Goal: Task Accomplishment & Management: Use online tool/utility

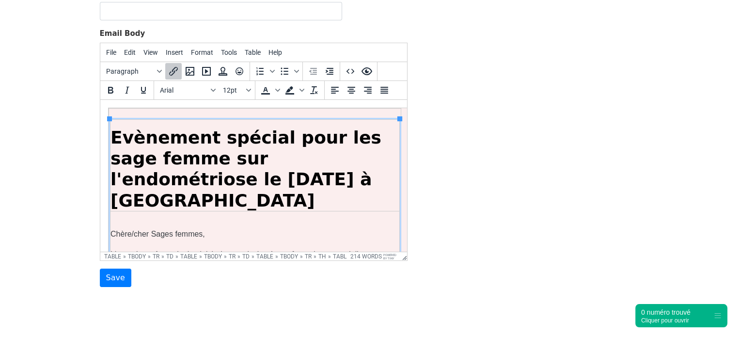
drag, startPoint x: 405, startPoint y: 187, endPoint x: 520, endPoint y: 167, distance: 117.5
click at [52, 110] on body "MergeMail Campaigns Templates Reports Open Gmail Daily emails left: 200 Help cl…" at bounding box center [368, 100] width 737 height 451
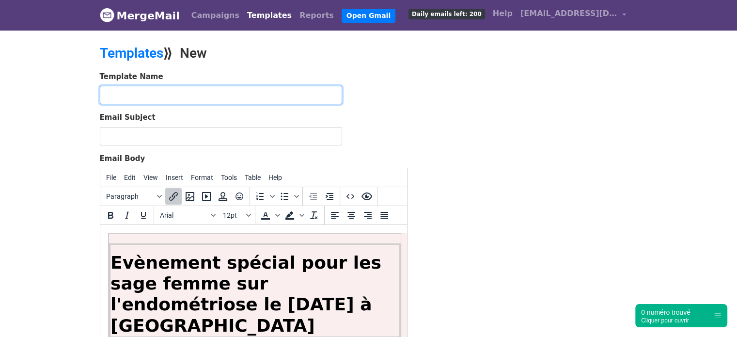
click at [122, 97] on input "text" at bounding box center [221, 95] width 242 height 18
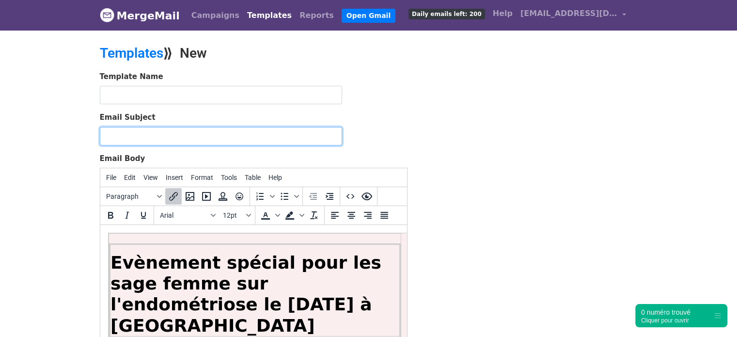
click at [121, 139] on input "Email Subject" at bounding box center [221, 136] width 242 height 18
type input "vous étes sage femme à marseille ou environ? soyez les bienvenu à nos évènements"
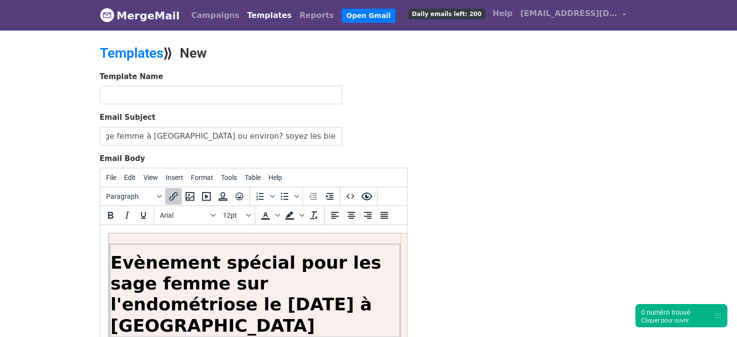
scroll to position [0, 0]
click at [391, 104] on form "Template Name Email Subject vous étes sage femme à marseille ou environ? soyez …" at bounding box center [254, 241] width 308 height 341
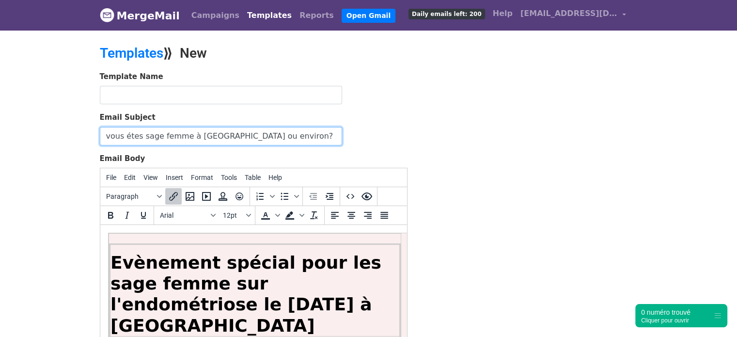
drag, startPoint x: 280, startPoint y: 134, endPoint x: 65, endPoint y: 140, distance: 214.7
click at [65, 140] on body "MergeMail Campaigns Templates Reports Open Gmail Daily emails left: 200 Help cl…" at bounding box center [368, 225] width 737 height 451
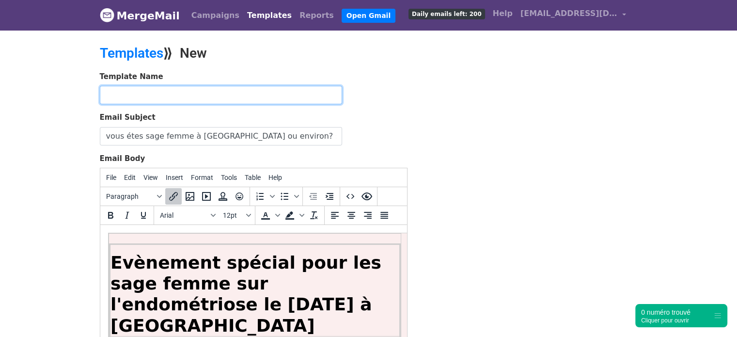
click at [181, 89] on input "text" at bounding box center [221, 95] width 242 height 18
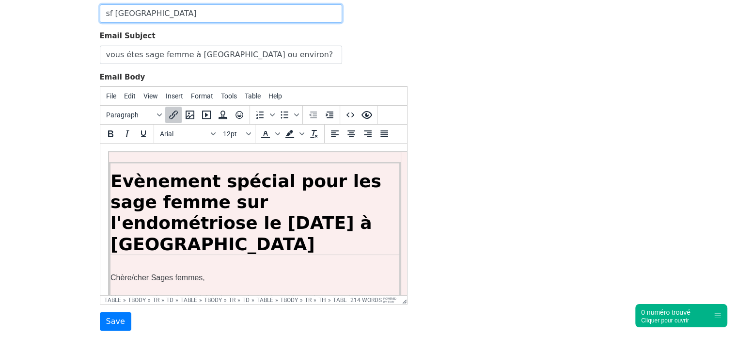
scroll to position [83, 0]
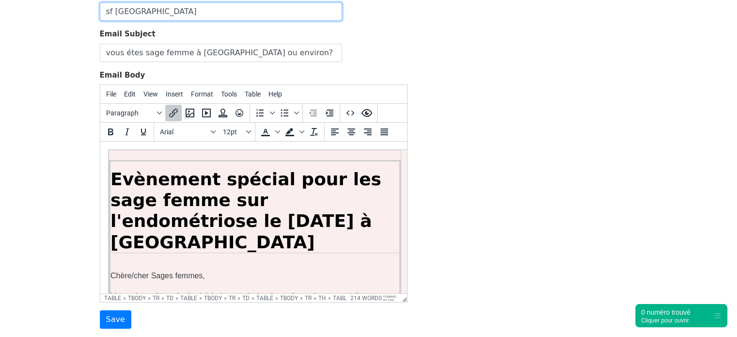
type input "sf marseille"
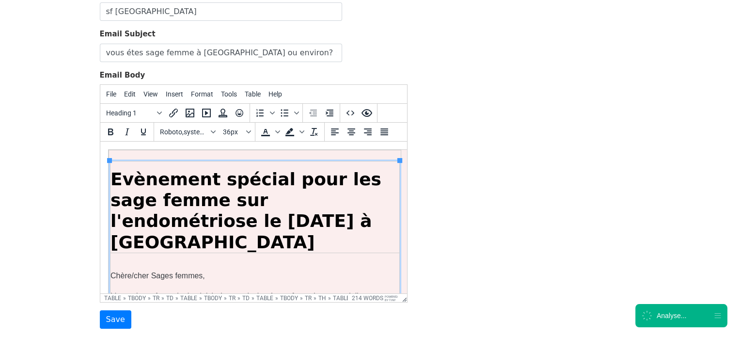
click at [369, 184] on span "Evènement spécial pour les sage femme sur l'endométriose le 9 Octobre 2025 à Me…" at bounding box center [245, 210] width 271 height 83
click at [164, 204] on span "Evènement spécial pour les sages femme sur l'endométriose le 9 Octobre 2025 à M…" at bounding box center [245, 210] width 271 height 83
click at [196, 200] on span "Evènement spécial pour les sages femmes sur l'endométriose le 9 Octobre 2025 à …" at bounding box center [245, 210] width 271 height 83
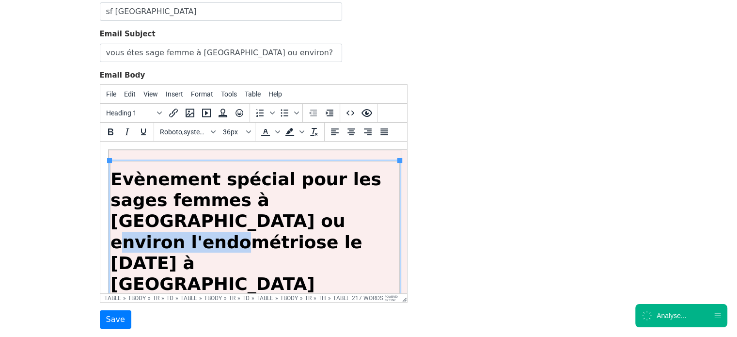
drag, startPoint x: 234, startPoint y: 225, endPoint x: 114, endPoint y: 226, distance: 119.7
click at [114, 226] on span "Evènement spécial pour les sages femmes à Marseille ou environ l'endométriose l…" at bounding box center [245, 231] width 271 height 125
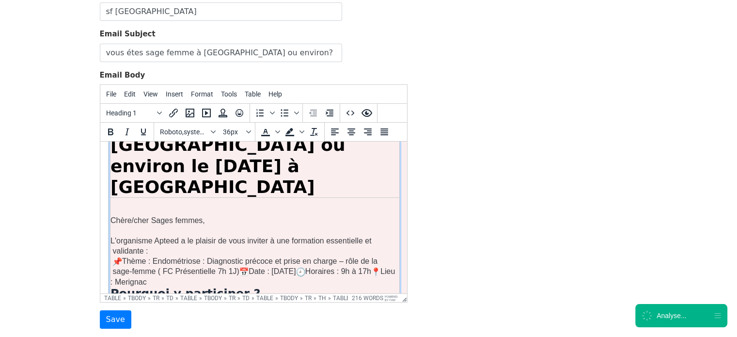
scroll to position [79, 0]
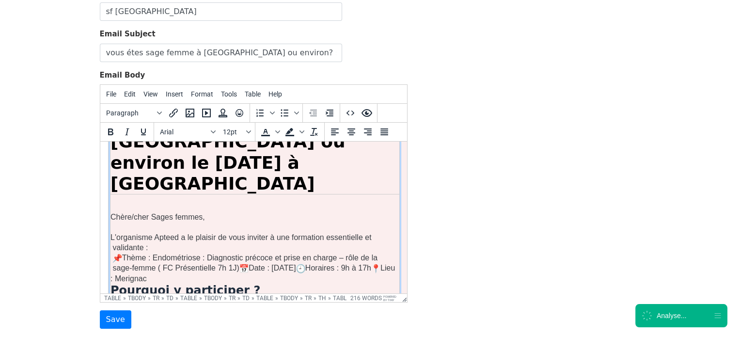
click at [282, 232] on p "L'organisme Apteed a le plaisir de vous inviter à une formation essentielle et …" at bounding box center [254, 242] width 289 height 20
click at [282, 232] on p "L'organisme Apteed a le plaisir de vous inviter à cformation essentielle et val…" at bounding box center [254, 242] width 289 height 20
click at [278, 252] on p "Thème : Endométriose : Diagnostic précoce et prise en charge – rôle de la sage-…" at bounding box center [254, 267] width 289 height 31
click at [288, 252] on p "Thème : Endométriose : Diagnostic précoce et prise en charge – rôle de la sage-…" at bounding box center [254, 267] width 289 height 31
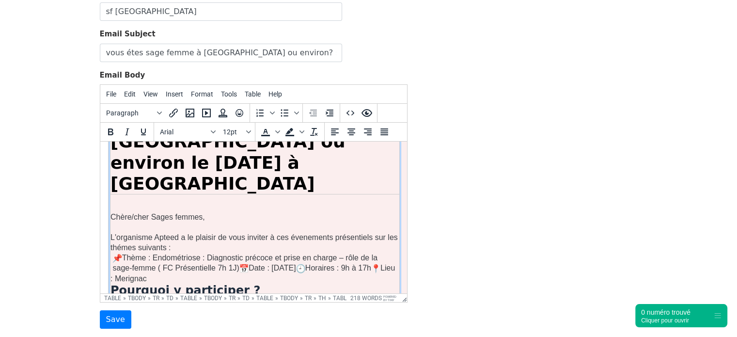
click at [181, 252] on p "Thème : Endométriose : Diagnostic précoce et prise en charge – rôle de la sage-…" at bounding box center [254, 267] width 289 height 31
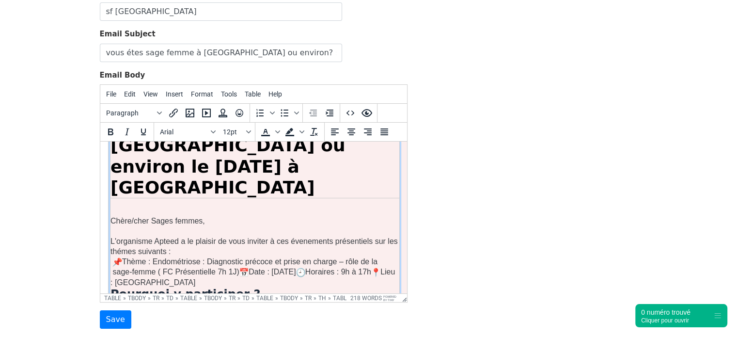
scroll to position [74, 0]
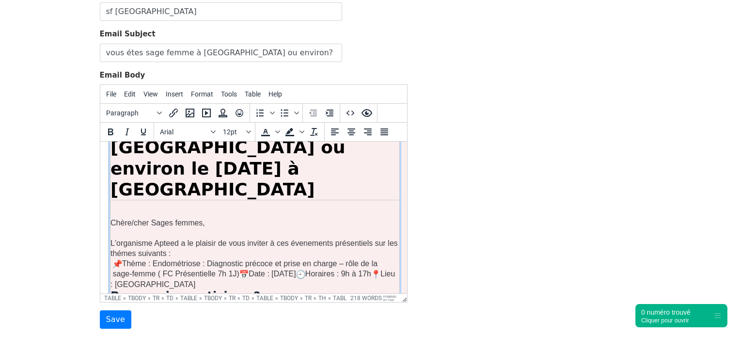
click at [149, 258] on p "Thème : Endométriose : Diagnostic précoce et prise en charge – rôle de la sage-…" at bounding box center [254, 273] width 289 height 31
click at [150, 258] on p "Thème : Endométriose : Diagnostic précoce et prise en charge – rôle de la sage-…" at bounding box center [254, 273] width 289 height 31
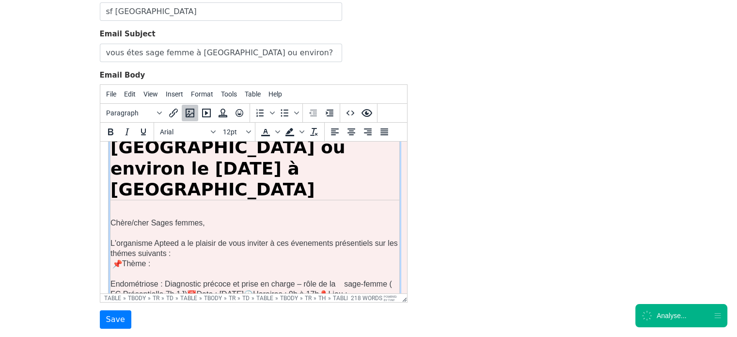
drag, startPoint x: 154, startPoint y: 219, endPoint x: 113, endPoint y: 220, distance: 40.7
click at [113, 258] on p "Thème :" at bounding box center [254, 263] width 289 height 10
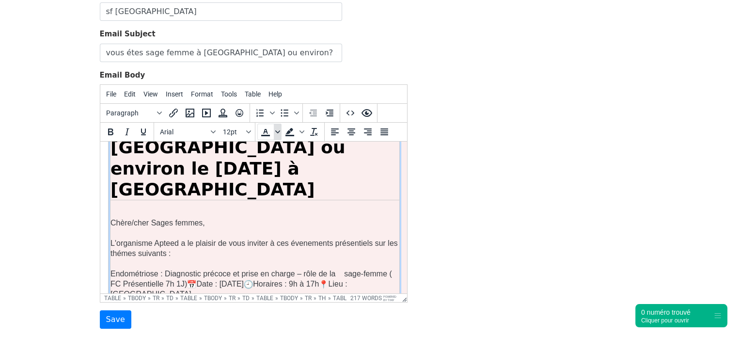
click at [274, 131] on span "Text color" at bounding box center [278, 132] width 8 height 16
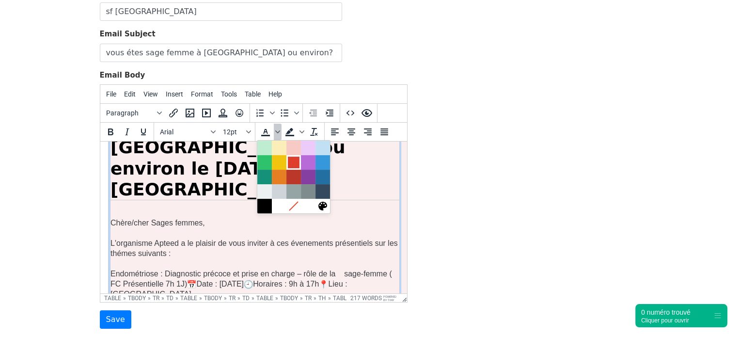
click at [297, 161] on div at bounding box center [294, 163] width 12 height 12
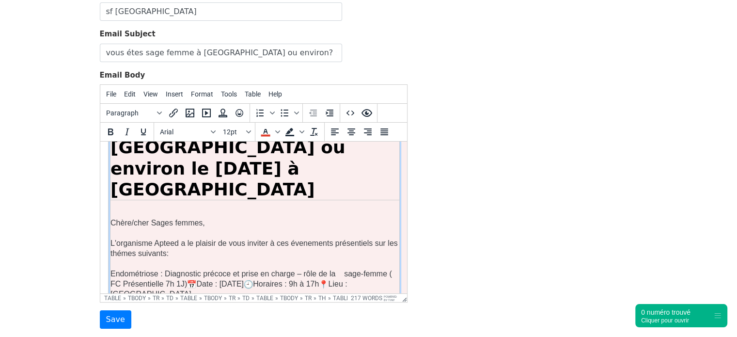
click at [139, 268] on p "Endométriose : Diagnostic précoce et prise en charge – rôle de la sage-femme ( …" at bounding box center [254, 283] width 289 height 31
click at [267, 129] on icon "Text color" at bounding box center [266, 132] width 12 height 12
click at [225, 258] on p at bounding box center [254, 263] width 289 height 10
click at [149, 268] on p "Endométriose : Diagnostic précoce et prise en charge – rôle de la sage-femme ( …" at bounding box center [254, 283] width 289 height 31
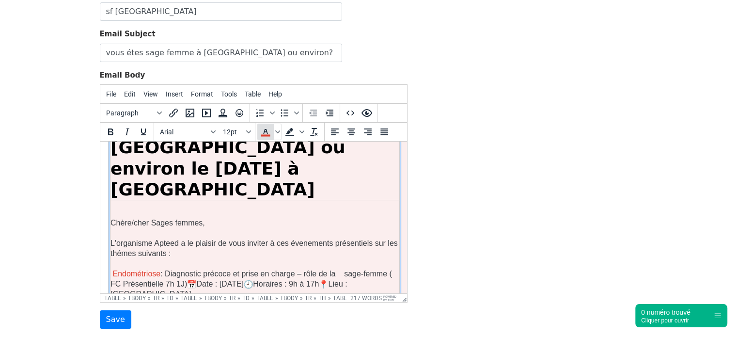
click at [269, 131] on icon "Text color" at bounding box center [266, 132] width 12 height 12
drag, startPoint x: 160, startPoint y: 262, endPoint x: 113, endPoint y: 258, distance: 47.2
click at [113, 268] on p "Endométriose : Diagnostic précoce et prise en charge – rôle de la sage-femme ( …" at bounding box center [254, 294] width 289 height 53
click at [185, 269] on span ": Diagnostic précoce et prise en charge – rôle de la sage-femme ( FC Présentiel…" at bounding box center [251, 278] width 282 height 19
copy font "Date : 6 Décembre 2025 Horaires : 9h à 17h Lieu : Marseille."
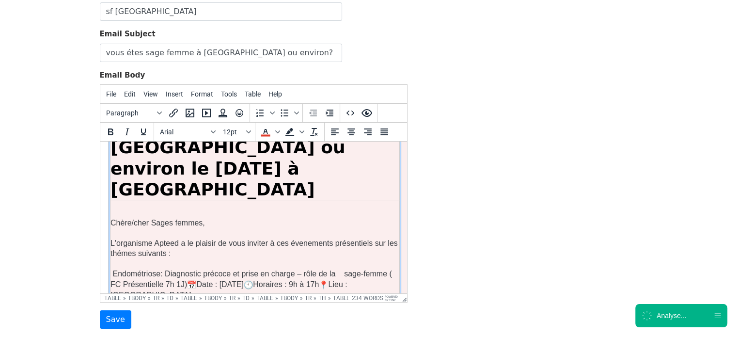
click at [226, 275] on p "Endométriose : Diagnostic précoce et prise en charge – rôle de la sage-femme ( …" at bounding box center [254, 294] width 289 height 53
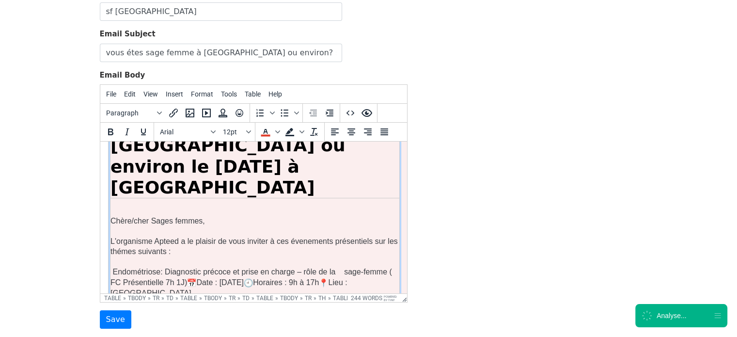
click at [259, 310] on span "Date : 6 Décembre 2025" at bounding box center [282, 314] width 47 height 8
click at [141, 267] on font "Endométriose" at bounding box center [136, 271] width 48 height 8
click at [266, 135] on icon "Text color" at bounding box center [265, 135] width 9 height 1
click at [195, 267] on span ": Diagnostic précoce et prise en charge – rôle de la sage-femme ( FC Présentiel…" at bounding box center [251, 276] width 282 height 19
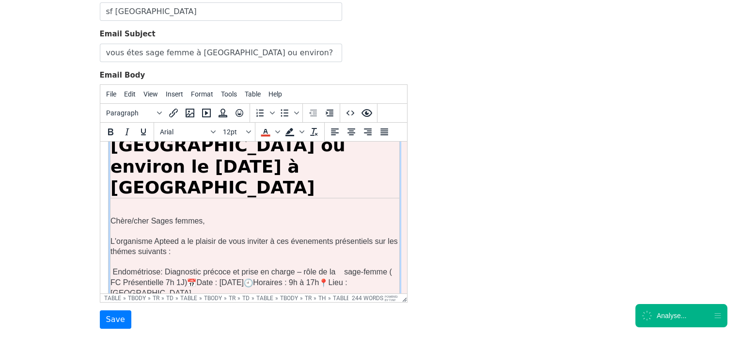
click at [148, 267] on font "Endométriose" at bounding box center [136, 271] width 48 height 8
click at [262, 129] on icon "Text color" at bounding box center [266, 132] width 12 height 12
click at [225, 256] on p at bounding box center [254, 261] width 289 height 10
click at [149, 267] on font "Endométriose" at bounding box center [136, 271] width 48 height 8
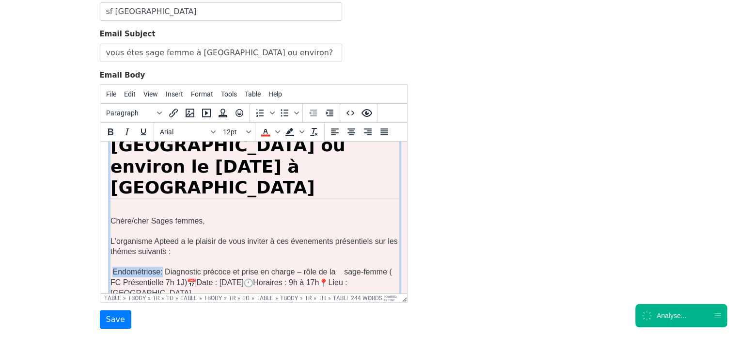
click at [149, 267] on font "Endométriose" at bounding box center [136, 271] width 48 height 8
click at [264, 129] on icon "Text color" at bounding box center [265, 131] width 4 height 5
click at [236, 226] on p at bounding box center [254, 231] width 289 height 10
click at [140, 256] on p at bounding box center [254, 261] width 289 height 10
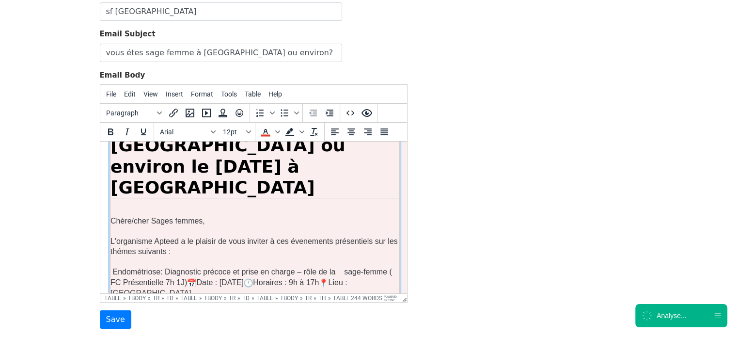
click at [145, 267] on font "Endométriose" at bounding box center [136, 271] width 48 height 8
click at [160, 267] on span ": Diagnostic précoce et prise en charge – rôle de la sage-femme ( FC Présentiel…" at bounding box center [251, 276] width 282 height 19
click at [145, 267] on font "Endométriose" at bounding box center [136, 271] width 48 height 8
click at [277, 130] on icon "Text color" at bounding box center [277, 131] width 5 height 5
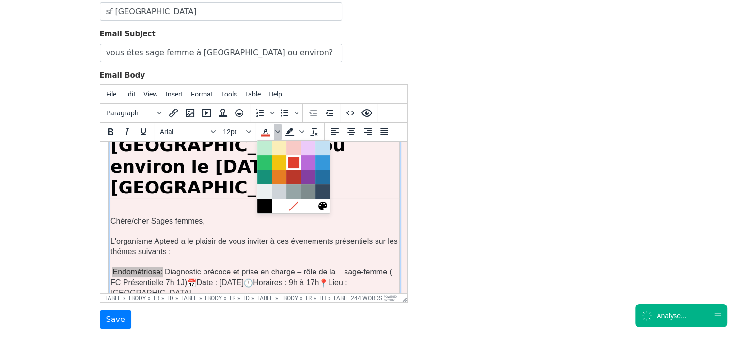
click at [288, 163] on div at bounding box center [294, 163] width 12 height 12
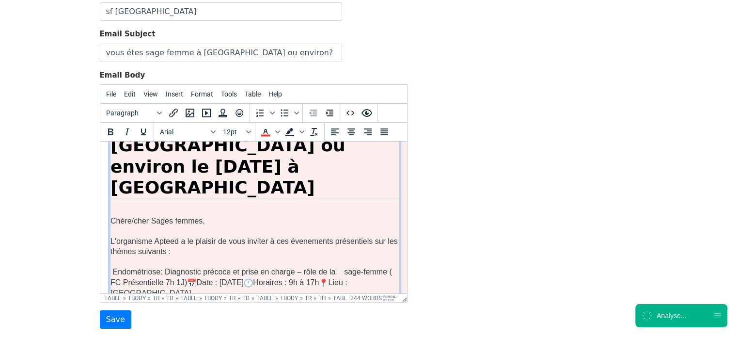
click at [247, 226] on p at bounding box center [254, 231] width 289 height 10
click at [124, 267] on font "Endométriose" at bounding box center [136, 271] width 48 height 8
click at [266, 131] on icon "Text color" at bounding box center [266, 132] width 12 height 12
click at [271, 267] on span ": Diagnostic précoce et prise en charge – rôle de la sage-femme ( FC Présentiel…" at bounding box center [251, 276] width 282 height 19
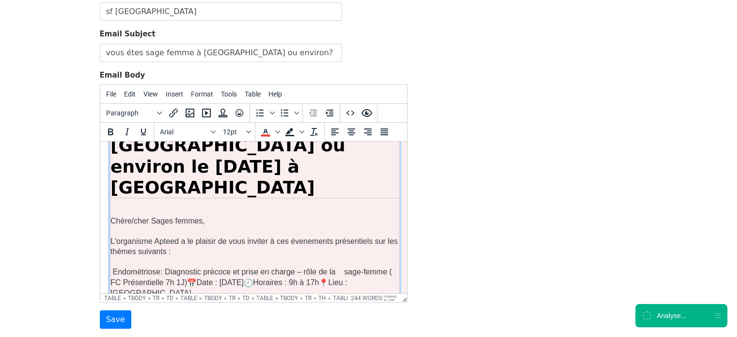
click at [139, 267] on font "Endométriose" at bounding box center [136, 271] width 48 height 8
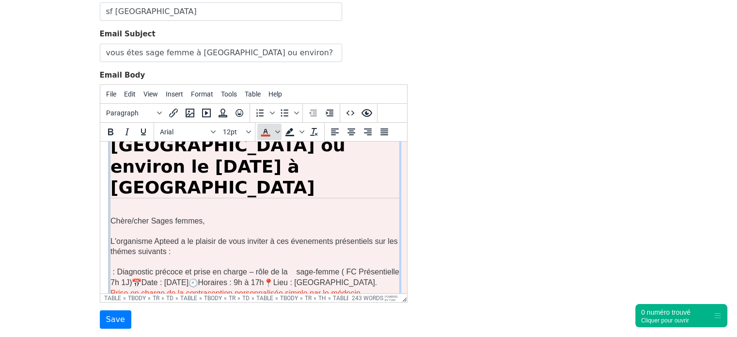
click at [266, 129] on icon "Text color" at bounding box center [265, 131] width 4 height 5
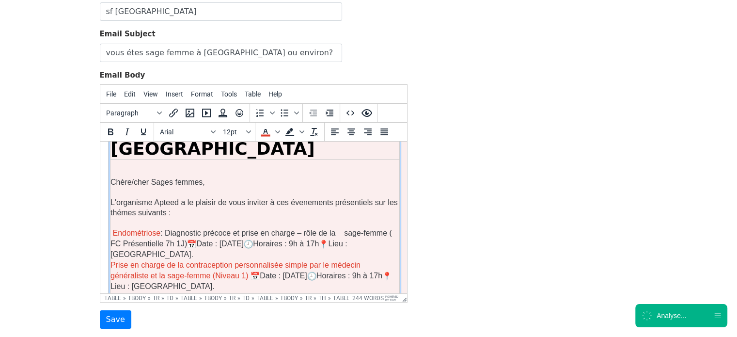
scroll to position [116, 0]
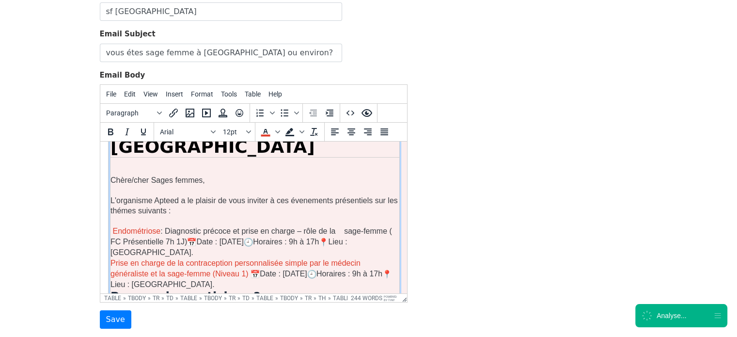
click at [206, 242] on p "﻿Endométriose : Diagnostic précoce et prise en charge – rôle de la sage-femme (…" at bounding box center [254, 258] width 289 height 64
click at [116, 256] on p "Endométriose : Diagnostic précoce et prise en charge – rôle de la sage-femme ( …" at bounding box center [254, 268] width 289 height 85
click at [270, 129] on icon "Text color" at bounding box center [266, 132] width 12 height 12
click at [172, 321] on h3 "Pourquoi y participer ?" at bounding box center [254, 328] width 289 height 14
click at [178, 276] on p "Endométriose : Diagnostic précoce et prise en charge – rôle de la sage-femme ( …" at bounding box center [254, 273] width 289 height 95
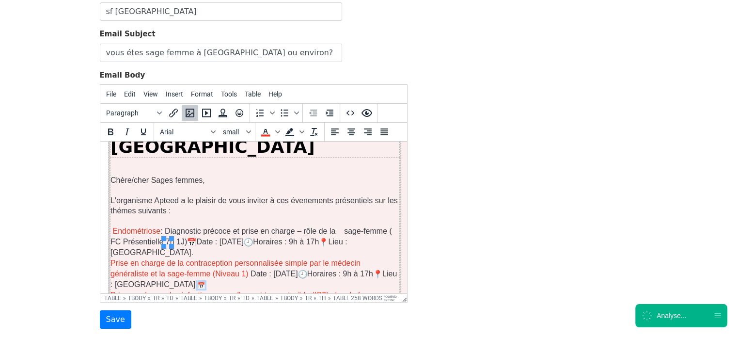
click at [190, 239] on p "Endométriose : Diagnostic précoce et prise en charge – rôle de la sage-femme ( …" at bounding box center [254, 273] width 289 height 95
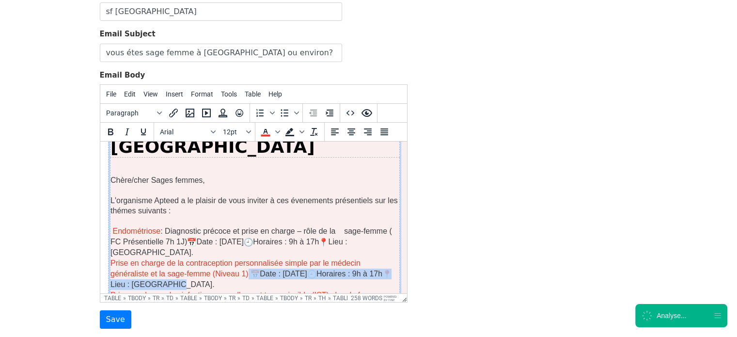
drag, startPoint x: 208, startPoint y: 230, endPoint x: 220, endPoint y: 236, distance: 13.7
click at [220, 236] on p "Endométriose : Diagnostic précoce et prise en charge – rôle de la sage-femme ( …" at bounding box center [254, 273] width 289 height 95
copy p "Date : 12 Décembre 2025 Horaires : 9h à 17h Lieu : Marseille."
click at [199, 267] on p "Endométriose : Diagnostic précoce et prise en charge – rôle de la sage-femme ( …" at bounding box center [254, 273] width 289 height 95
click at [238, 301] on span "Date : 12 Décembre 2025" at bounding box center [227, 305] width 51 height 8
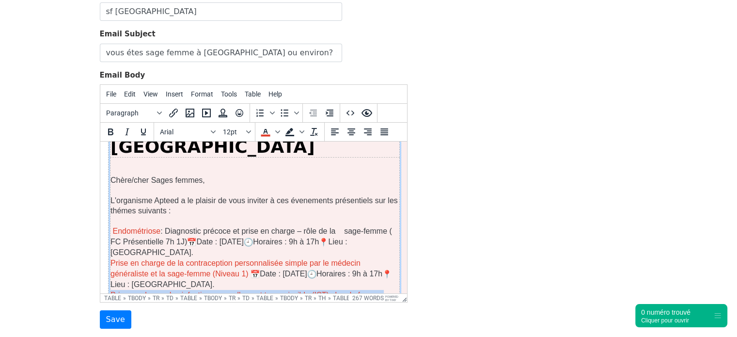
drag, startPoint x: 160, startPoint y: 271, endPoint x: 110, endPoint y: 253, distance: 53.0
click at [110, 253] on p "Endométriose : Diagnostic précoce et prise en charge – rôle de la sage-femme ( …" at bounding box center [254, 279] width 289 height 106
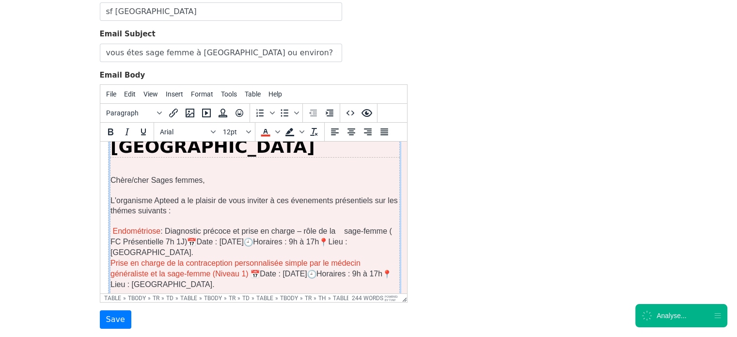
click at [155, 226] on p "Endométriose : Diagnostic précoce et prise en charge – rôle de la sage-femme ( …" at bounding box center [254, 263] width 289 height 74
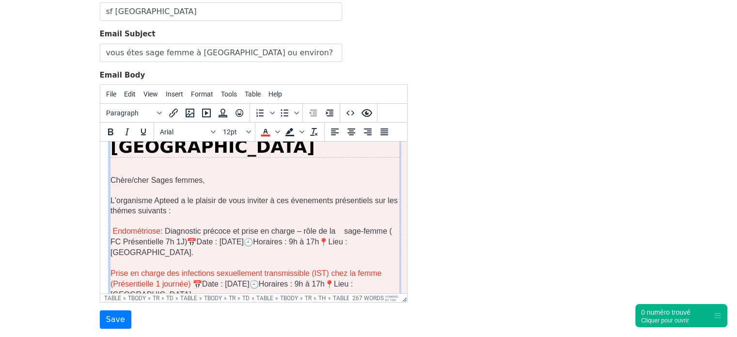
click at [178, 268] on p "Prise en charge des infections sexuellement transmissible (IST) chez la femme (…" at bounding box center [254, 305] width 289 height 74
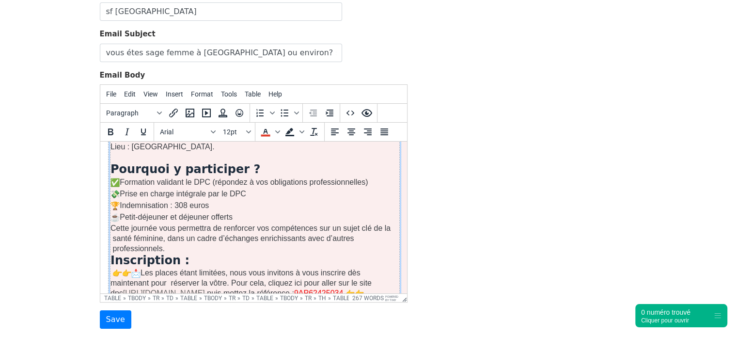
scroll to position [312, 0]
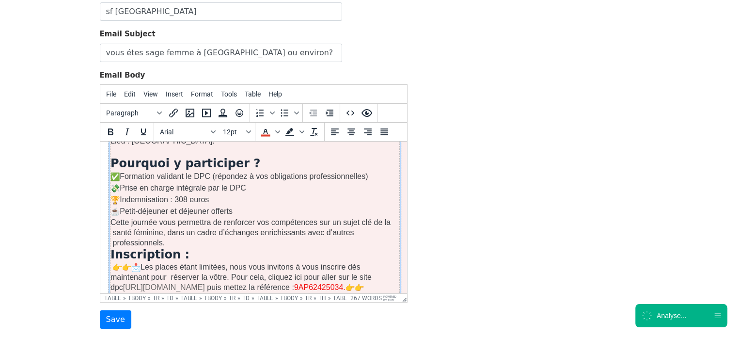
click at [333, 262] on p "Les places étant limitées, nous vous invitons à vous inscrire dès maintenant po…" at bounding box center [254, 277] width 289 height 31
click at [224, 293] on span "9AP62425034" at bounding box center [199, 297] width 49 height 8
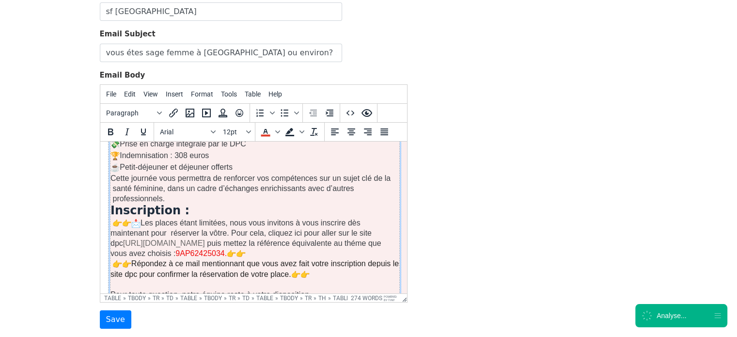
click at [224, 249] on span "9AP62425034" at bounding box center [199, 253] width 49 height 8
click at [267, 132] on icon "Text color" at bounding box center [265, 131] width 4 height 5
click at [224, 249] on span "9AP62425034" at bounding box center [199, 253] width 49 height 8
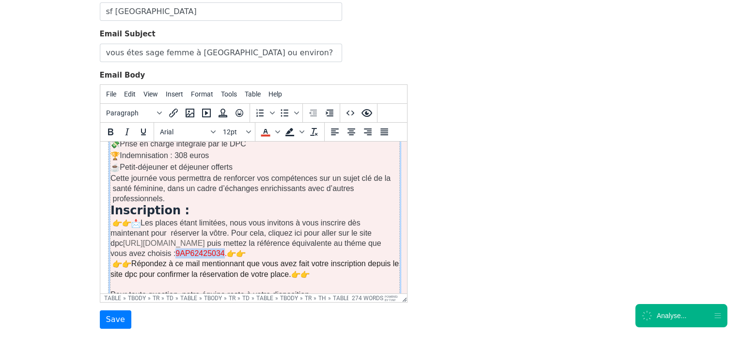
click at [224, 249] on span "9AP62425034" at bounding box center [199, 253] width 49 height 8
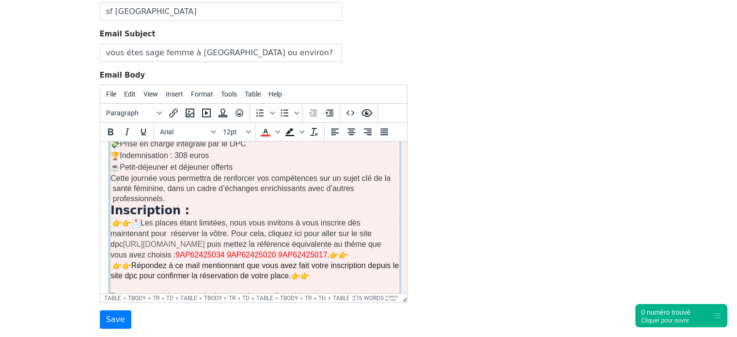
click at [262, 251] on span "9AP62425034 9AP62425020 9AP62425017" at bounding box center [251, 255] width 152 height 8
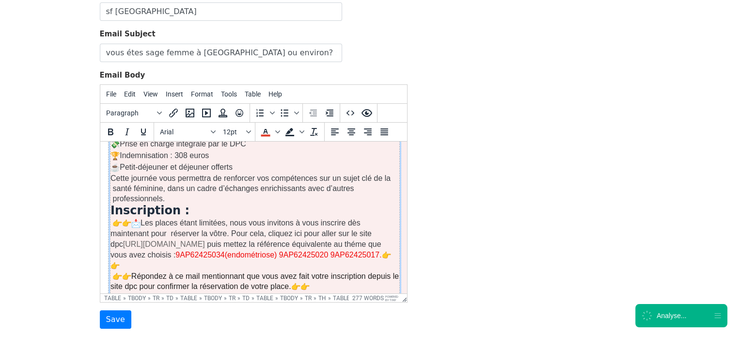
click at [370, 218] on p "Les places étant limitées, nous vous invitons à vous inscrire dès maintenant po…" at bounding box center [254, 244] width 289 height 53
click at [161, 261] on span "." at bounding box center [160, 265] width 2 height 8
click at [238, 251] on span "9AP62425034(endométriose) 9AP62425020(contraception) 9AP62425017" at bounding box center [244, 260] width 269 height 19
copy span "9AP62425017"
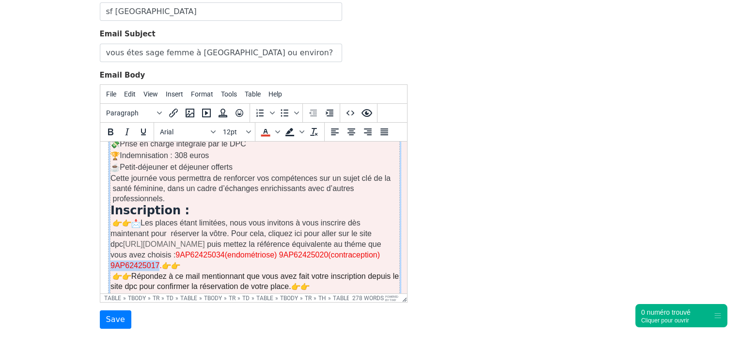
click at [161, 261] on span "." at bounding box center [160, 265] width 2 height 8
click at [200, 261] on img at bounding box center [194, 265] width 9 height 9
click at [271, 251] on span "9AP62425034(endométriose) 9AP62425020(contraception) 9AP62425017(les IST)" at bounding box center [244, 260] width 269 height 19
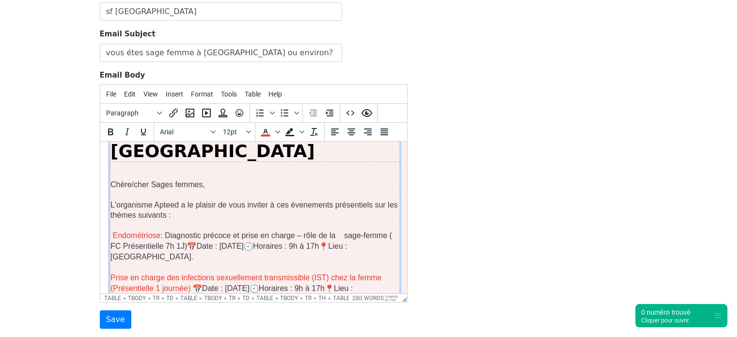
scroll to position [110, 0]
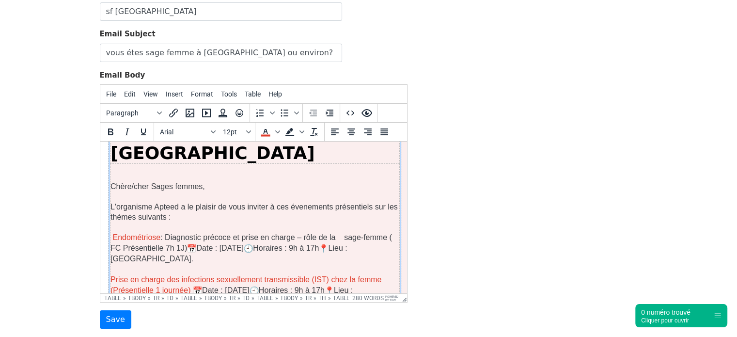
drag, startPoint x: 402, startPoint y: 230, endPoint x: 514, endPoint y: 319, distance: 143.4
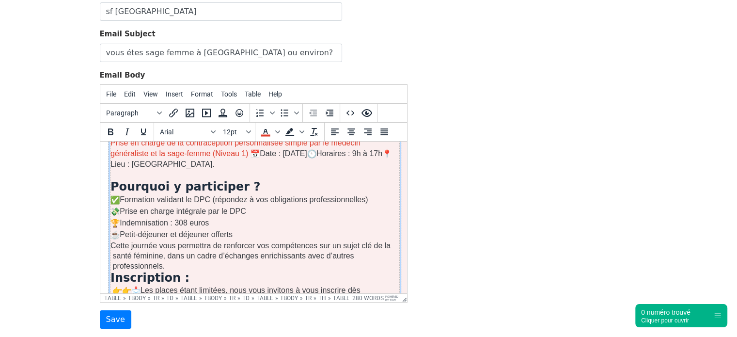
scroll to position [291, 0]
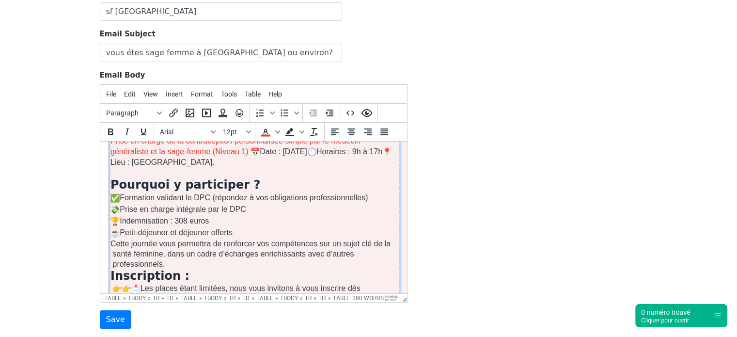
drag, startPoint x: 404, startPoint y: 186, endPoint x: 514, endPoint y: 362, distance: 208.5
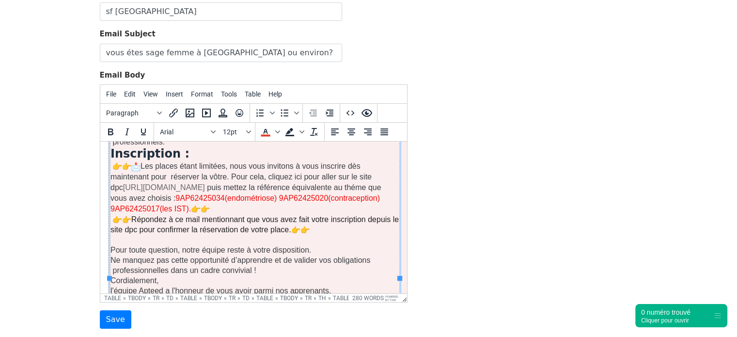
scroll to position [415, 0]
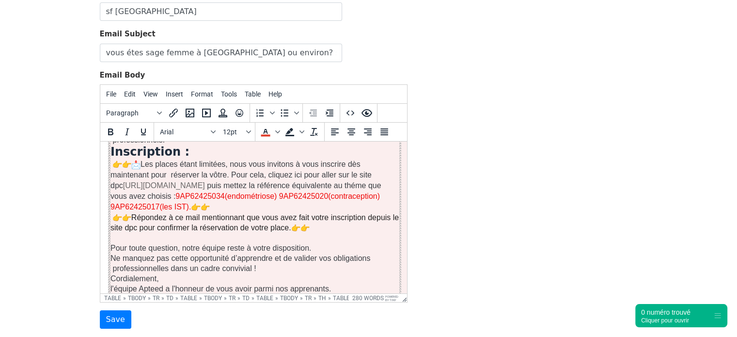
click at [75, 120] on body "MergeMail Campaigns Templates Reports Open Gmail Daily emails left: 200 Help cl…" at bounding box center [368, 142] width 737 height 451
click at [188, 294] on p "Contact : 0755546002 Email : claudelejeune1991@gmail.com" at bounding box center [254, 299] width 289 height 10
click at [183, 294] on p "Contact : 0755546002 Email : claudelejeune1991@gmail.com" at bounding box center [254, 299] width 289 height 10
click at [178, 294] on p "Contact : 0755546002 Email : claudelejeune1991@gmail.com" at bounding box center [254, 299] width 289 height 10
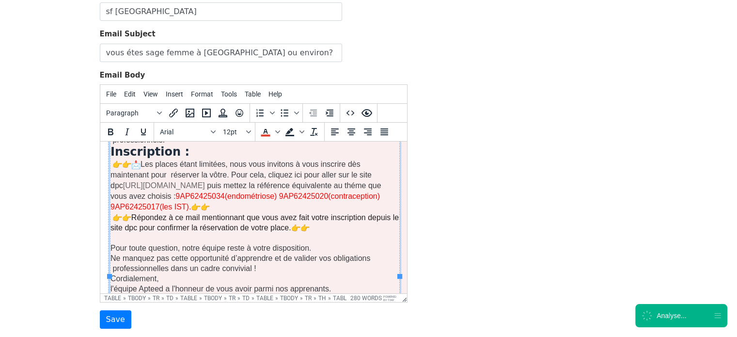
click at [178, 294] on p "Contact : 0755546002 Email : claudelejeune1991@gmail.com" at bounding box center [254, 299] width 289 height 10
click at [218, 273] on p "Cordialement," at bounding box center [254, 278] width 289 height 10
click at [376, 294] on p "Contact : 0743397923 Email : claudelejeune1991@gmail.com﻿" at bounding box center [254, 299] width 289 height 10
click at [213, 294] on p "Contact : 0743397923 Email : claudelejeune1991@gmail.com" at bounding box center [254, 299] width 289 height 10
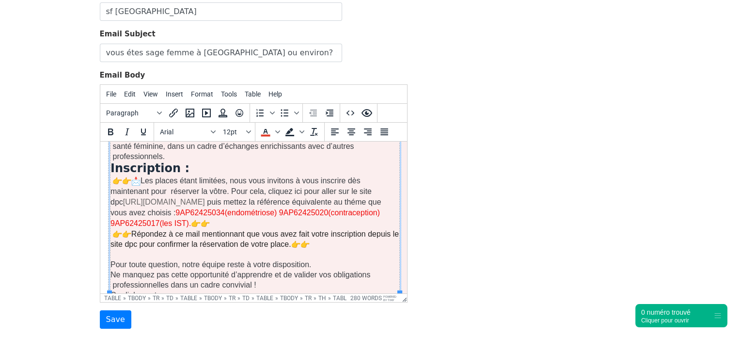
scroll to position [406, 0]
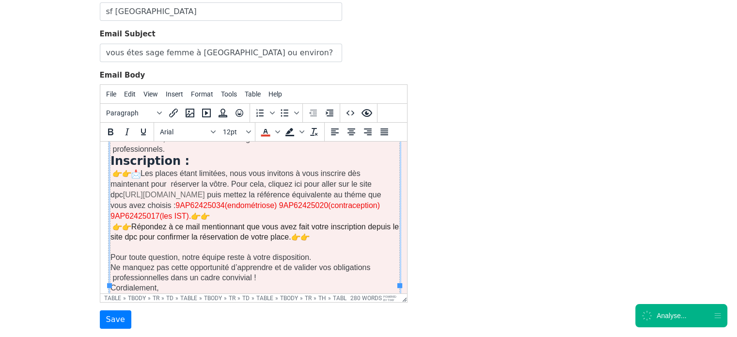
click at [281, 282] on p "Cordialement," at bounding box center [254, 287] width 289 height 10
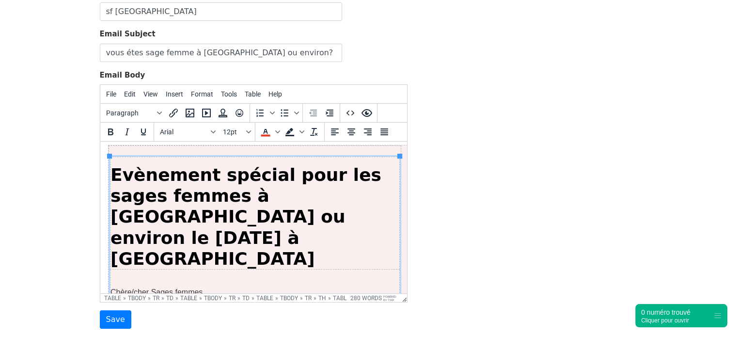
scroll to position [0, 0]
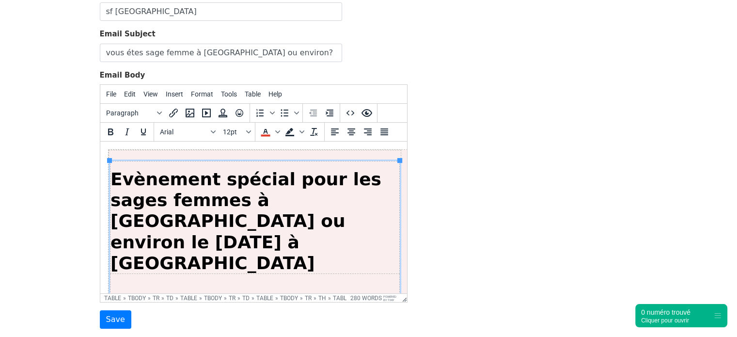
click at [261, 180] on span "Evènement spécial pour les sages femmes à Marseille ou environ le 9 Octobre 202…" at bounding box center [245, 221] width 271 height 104
click at [279, 180] on span "Evènement spécial pour les sages femmes à Marseille ou environ le 9 Octobre 202…" at bounding box center [245, 221] width 271 height 104
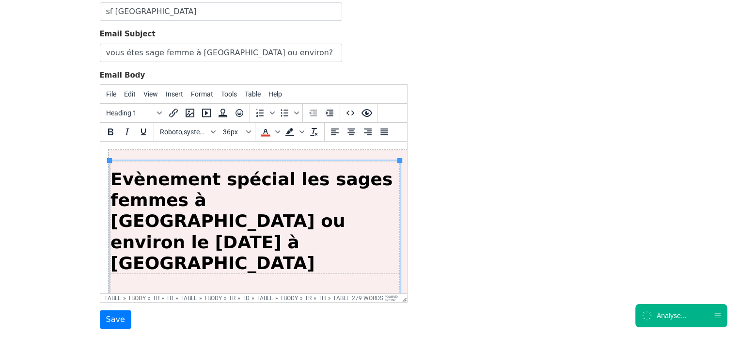
click at [279, 180] on span "Evènement spécial les sages femmes à Marseille ou environ le 9 Octobre 2025 à M…" at bounding box center [251, 221] width 282 height 104
click at [310, 196] on span "Evènement spécial sages femmes à Marseille ou environ le 9 Octobre 2025 à Merig…" at bounding box center [234, 221] width 248 height 104
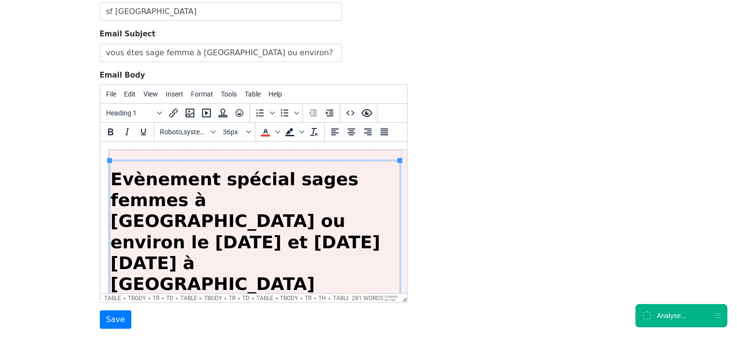
click at [241, 216] on span "Evènement spécial sages femmes à Marseille ou environ le 11 et 12 Décembre Octo…" at bounding box center [245, 231] width 270 height 125
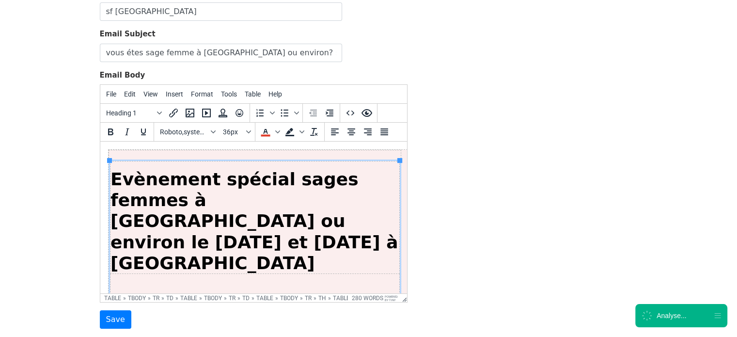
click at [223, 216] on span "Evènement spécial sages femmes à Marseille ou environ le 11 et 12 Décembre 2025…" at bounding box center [253, 221] width 287 height 104
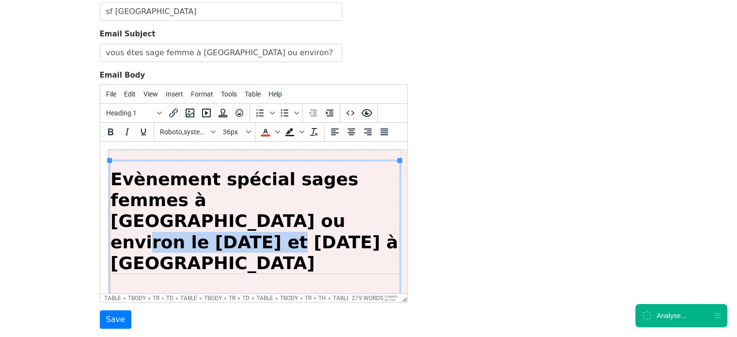
drag, startPoint x: 194, startPoint y: 220, endPoint x: 307, endPoint y: 209, distance: 113.9
click at [307, 209] on span "Evènement spécial sages femmes à Marseille ou environ le 11 et 12 Décembre à Me…" at bounding box center [253, 221] width 287 height 104
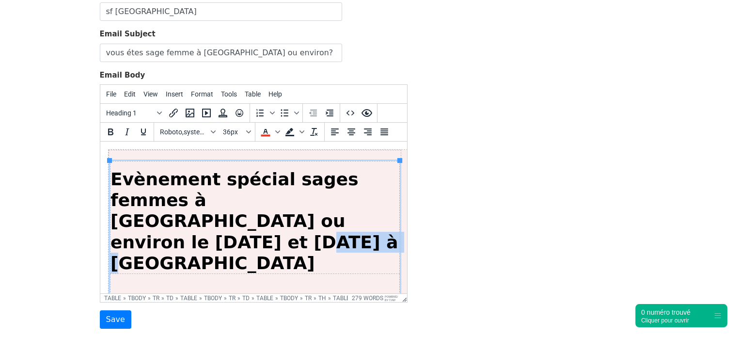
drag, startPoint x: 289, startPoint y: 220, endPoint x: 209, endPoint y: 223, distance: 80.0
click at [209, 223] on h1 "Evènement spécial sages femmes à Marseille ou environ le 11 et 12 Décembre à Me…" at bounding box center [254, 221] width 289 height 105
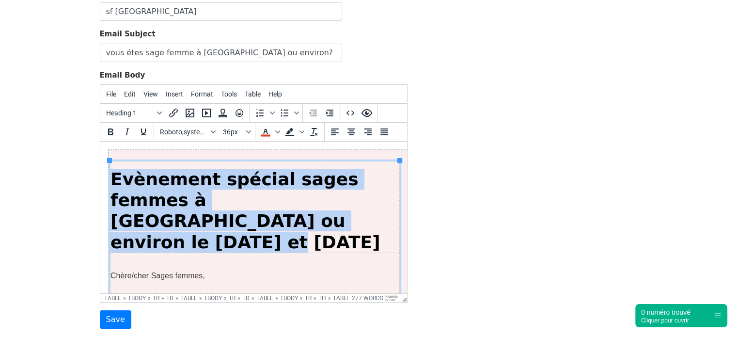
drag, startPoint x: 203, startPoint y: 221, endPoint x: 112, endPoint y: 183, distance: 98.1
click at [112, 183] on h1 "Evènement spécial sages femmes à Marseille ou environ le 11 et 12 Décembre" at bounding box center [254, 211] width 289 height 84
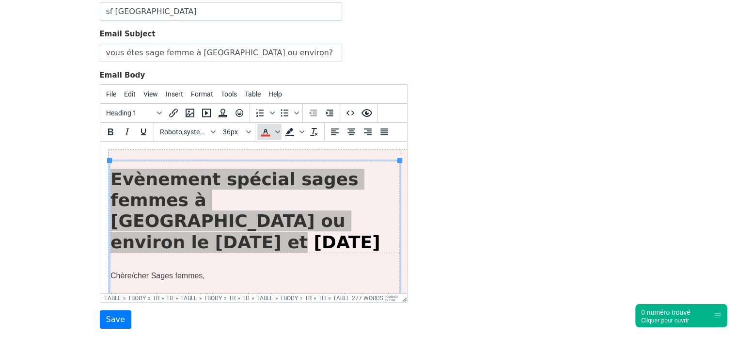
click at [271, 127] on span "Text color" at bounding box center [265, 132] width 16 height 16
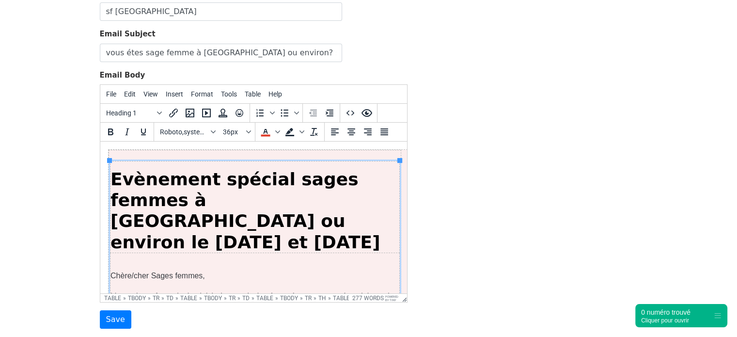
click at [319, 208] on span "Evènement spécial sages femmes à Marseille ou environ le 11 et 12 Décembre" at bounding box center [245, 210] width 270 height 83
drag, startPoint x: 213, startPoint y: 221, endPoint x: 109, endPoint y: 182, distance: 111.8
click at [164, 187] on span "Evènement spécial sages femmes à Marseille ou environ le 11 et 12 Décembre" at bounding box center [245, 210] width 270 height 83
click at [184, 201] on span "Evènement spécial sages femmes à Marseille ou environ le 11 et 12 Décembre" at bounding box center [245, 210] width 270 height 83
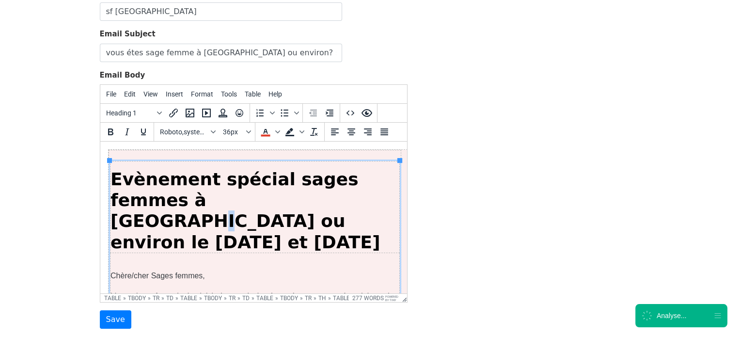
click at [184, 201] on span "Evènement spécial sages femmes à Marseille ou environ le 11 et 12 Décembre" at bounding box center [245, 210] width 270 height 83
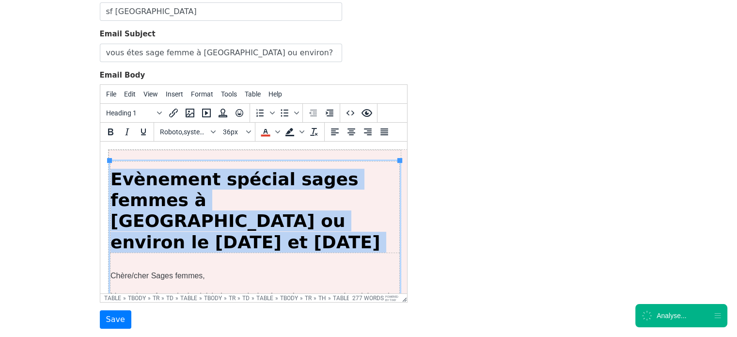
click at [184, 201] on span "Evènement spécial sages femmes à Marseille ou environ le 11 et 12 Décembre" at bounding box center [245, 210] width 270 height 83
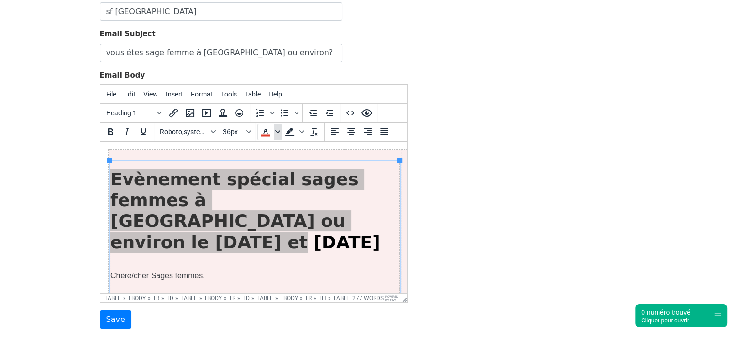
click at [276, 129] on icon "Text color" at bounding box center [277, 131] width 5 height 5
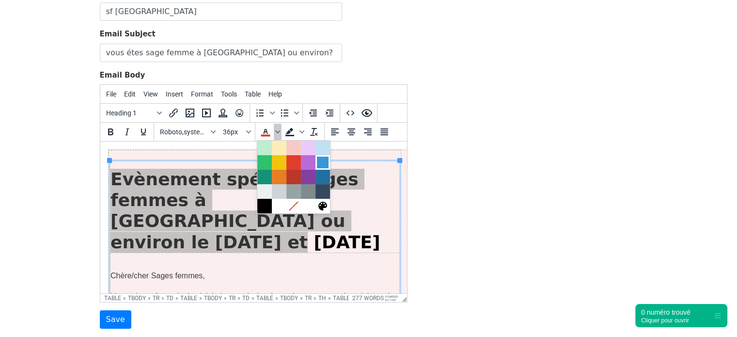
click at [323, 158] on div at bounding box center [323, 163] width 12 height 12
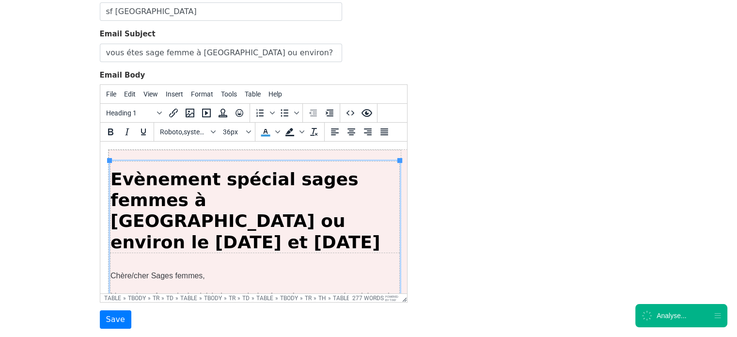
click at [311, 185] on span "Evènement spécial sages femmes à Marseille ou environ le 11 et 12 Décembre" at bounding box center [245, 210] width 270 height 83
click at [243, 205] on span "Evènement spécial sages femmes à Marseille ou environ le 11 et 12 Décembre" at bounding box center [245, 210] width 270 height 83
drag, startPoint x: 203, startPoint y: 254, endPoint x: 112, endPoint y: 257, distance: 90.7
click at [112, 270] on p "Chère/cher Sages femmes," at bounding box center [254, 275] width 289 height 10
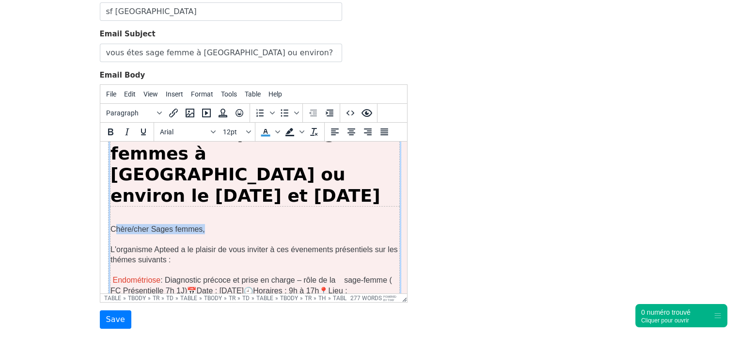
scroll to position [48, 0]
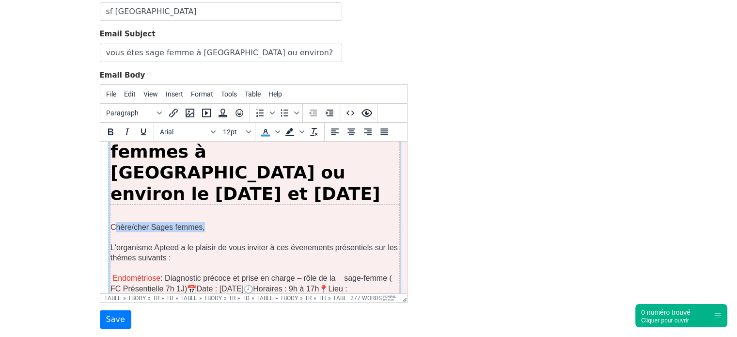
drag, startPoint x: 405, startPoint y: 167, endPoint x: 512, endPoint y: 316, distance: 184.4
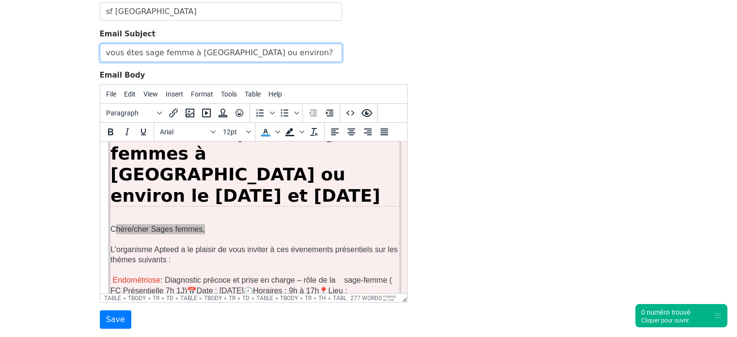
scroll to position [0, 50]
drag, startPoint x: 312, startPoint y: 46, endPoint x: 410, endPoint y: 50, distance: 98.9
click at [410, 50] on div "Template Name sf marseille Email Subject vous étes sage femme à marseille ou en…" at bounding box center [254, 158] width 322 height 341
click at [337, 52] on input "vous étes sage femme à marseille ou environ? soyez les bienvenu à nos évènements" at bounding box center [221, 53] width 242 height 18
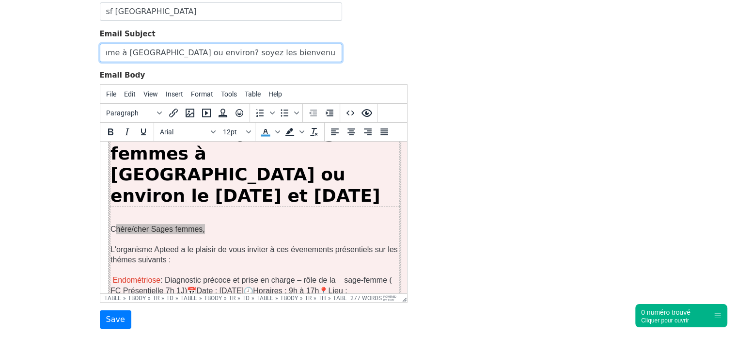
type input "vous étes sage femme à marseille ou environ? soyez les bienvenu à nos évènement…"
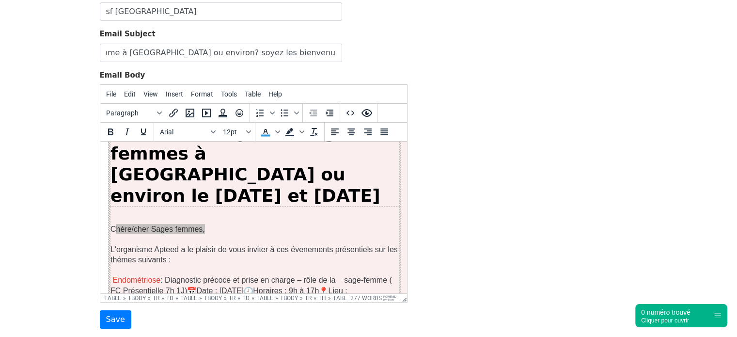
scroll to position [0, 0]
click at [569, 80] on div "Template Name sf marseille Email Subject vous étes sage femme à marseille ou en…" at bounding box center [369, 158] width 552 height 341
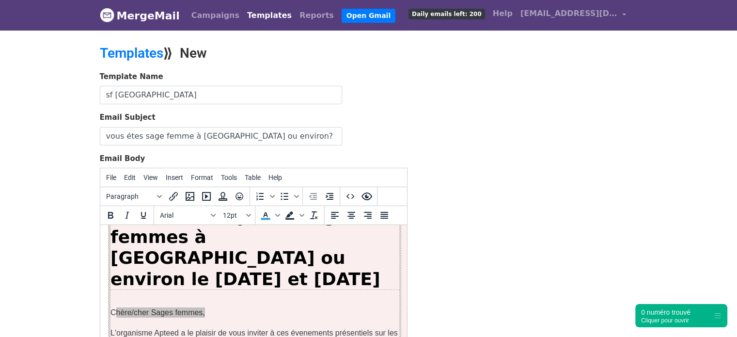
scroll to position [152, 0]
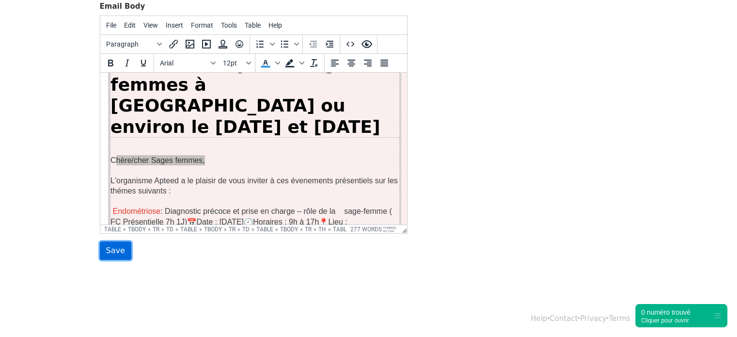
click at [122, 241] on input "Save" at bounding box center [115, 250] width 31 height 18
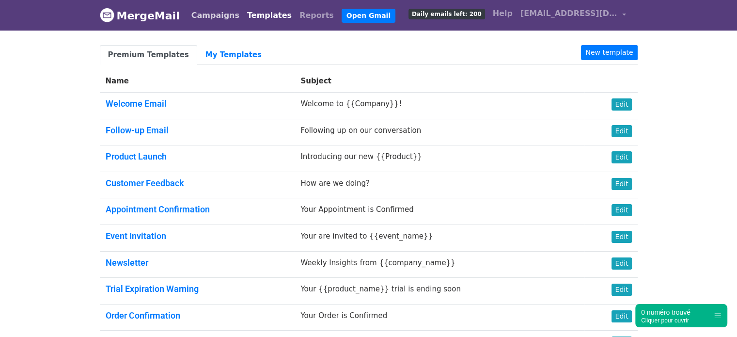
click at [204, 18] on link "Campaigns" at bounding box center [216, 15] width 56 height 19
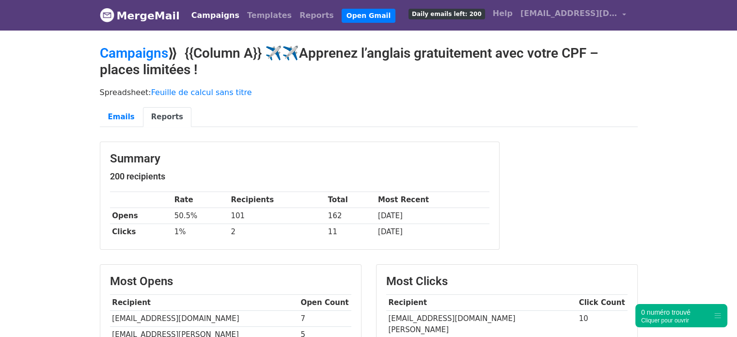
click at [209, 20] on link "Campaigns" at bounding box center [216, 15] width 56 height 19
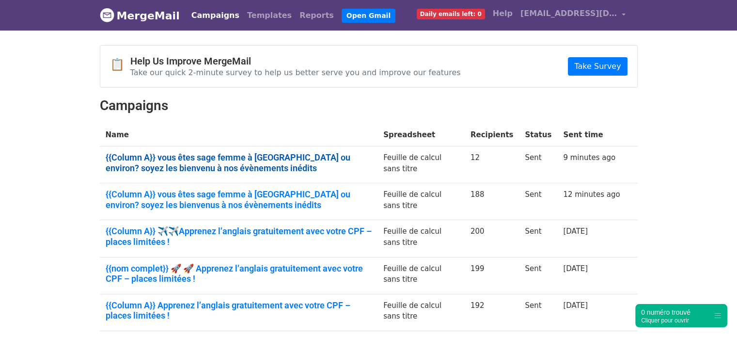
click at [158, 164] on link "{{Column A}} vous êtes sage femme à [GEOGRAPHIC_DATA] ou environ? soyez les bie…" at bounding box center [239, 162] width 266 height 21
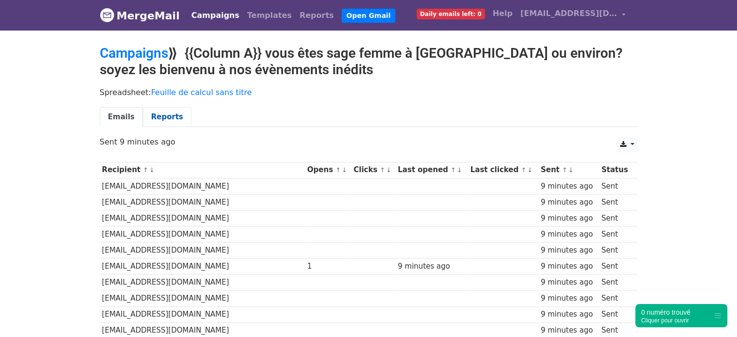
click at [172, 122] on link "Reports" at bounding box center [167, 117] width 48 height 20
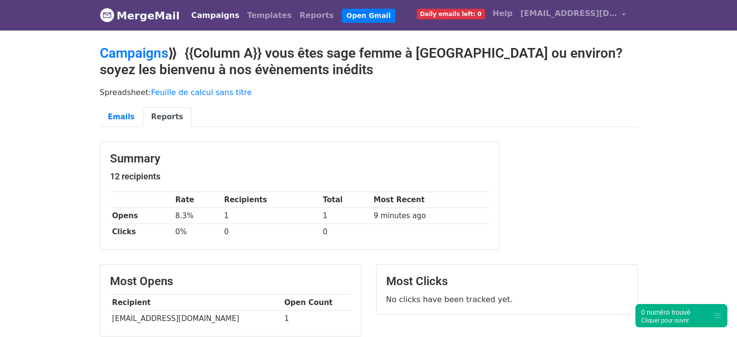
click at [219, 18] on link "Campaigns" at bounding box center [216, 15] width 56 height 19
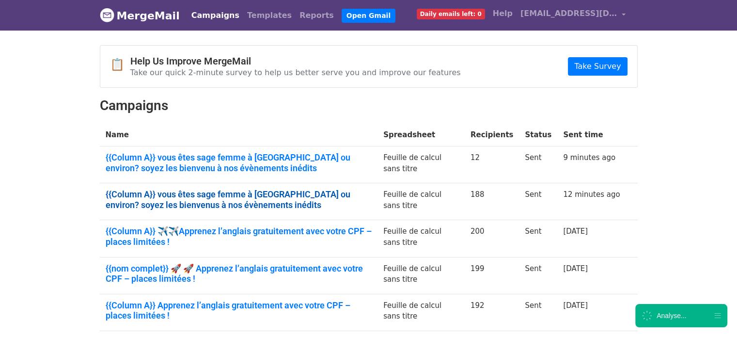
click at [202, 191] on link "{{Column A}} vous êtes sage femme à [GEOGRAPHIC_DATA] ou environ? soyez les bie…" at bounding box center [239, 199] width 266 height 21
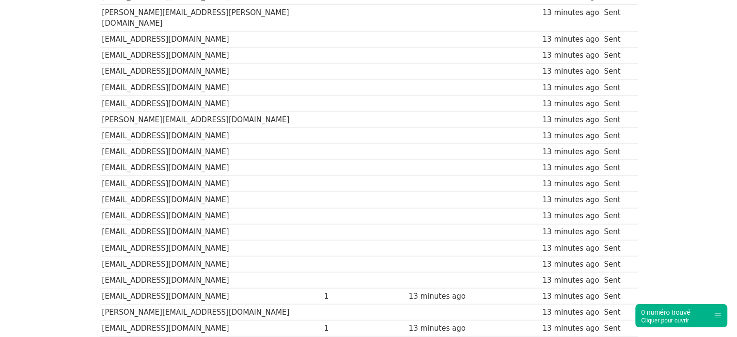
drag, startPoint x: 741, startPoint y: 33, endPoint x: 744, endPoint y: 265, distance: 231.6
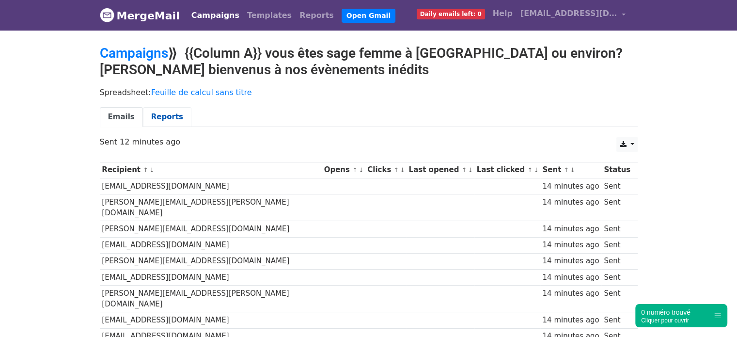
click at [159, 112] on link "Reports" at bounding box center [167, 117] width 48 height 20
